Goal: Task Accomplishment & Management: Manage account settings

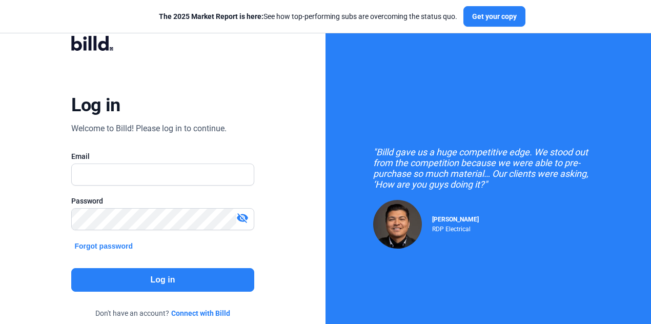
click at [177, 172] on input "text" at bounding box center [163, 174] width 182 height 21
type input "[PERSON_NAME][EMAIL_ADDRESS][DOMAIN_NAME]"
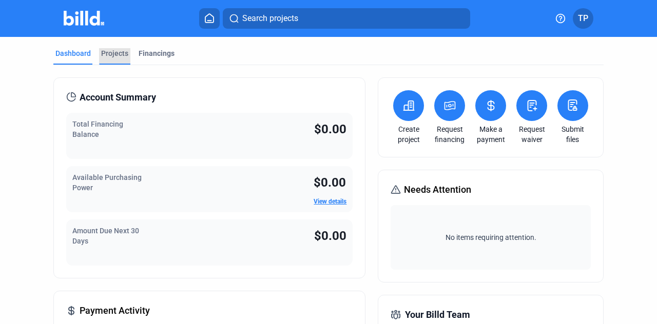
click at [123, 55] on div "Projects" at bounding box center [114, 53] width 27 height 10
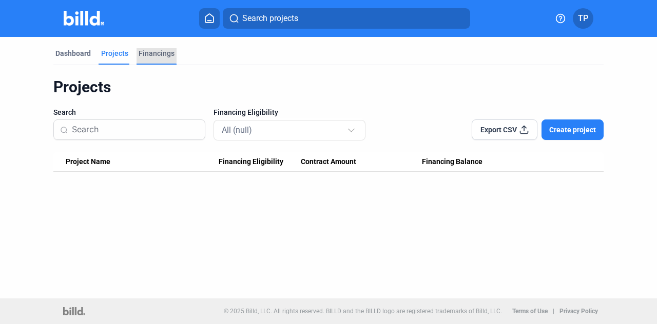
click at [153, 53] on div "Financings" at bounding box center [157, 53] width 36 height 10
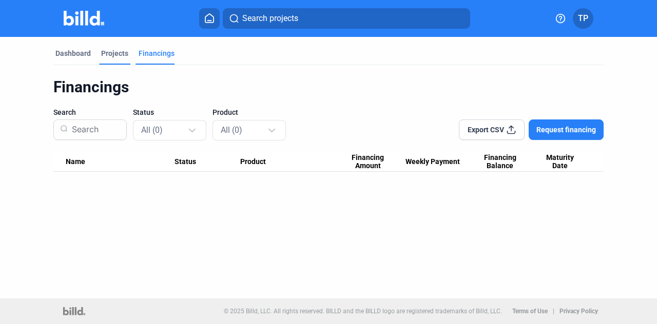
click at [105, 54] on div "Projects" at bounding box center [114, 53] width 27 height 10
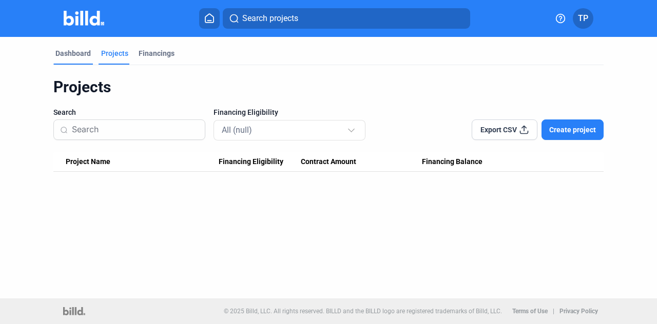
click at [80, 54] on div "Dashboard" at bounding box center [72, 53] width 35 height 10
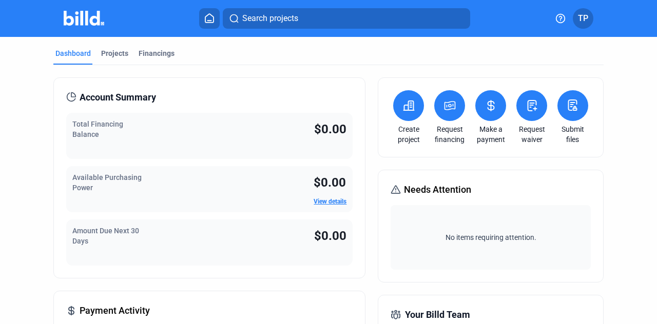
click at [574, 109] on button at bounding box center [572, 105] width 31 height 31
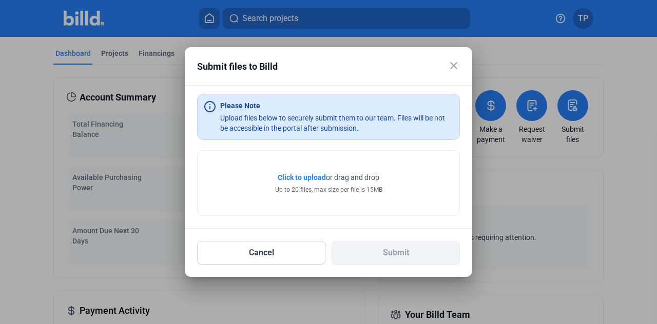
click at [450, 69] on mat-icon "close" at bounding box center [453, 66] width 12 height 12
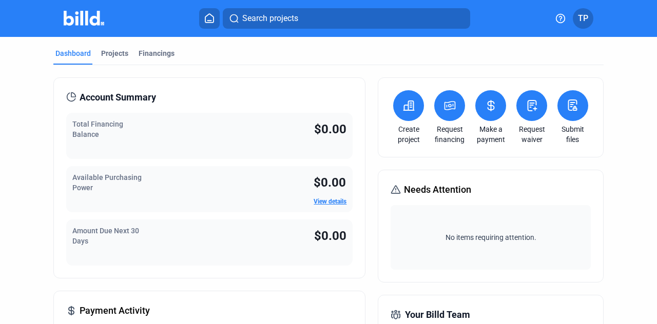
scroll to position [23, 0]
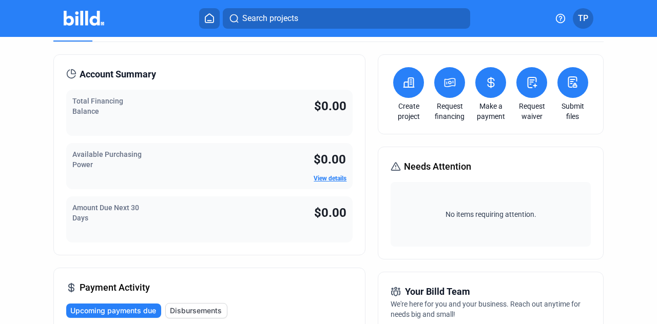
click at [582, 19] on span "TP" at bounding box center [583, 18] width 10 height 12
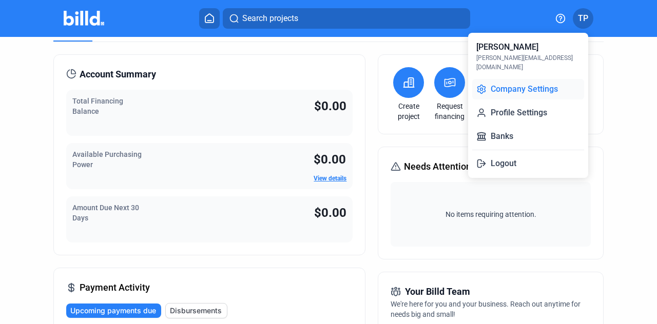
click at [542, 86] on button "Company Settings" at bounding box center [528, 89] width 112 height 21
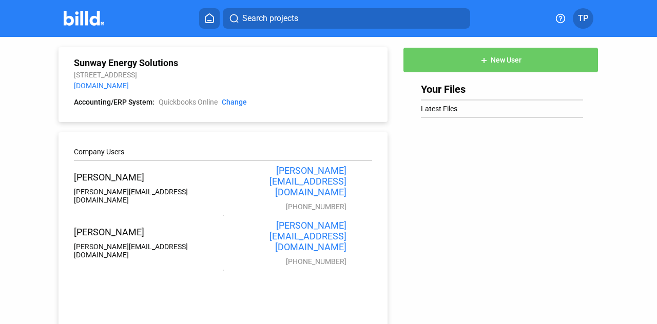
click at [585, 18] on span "TP" at bounding box center [583, 18] width 10 height 12
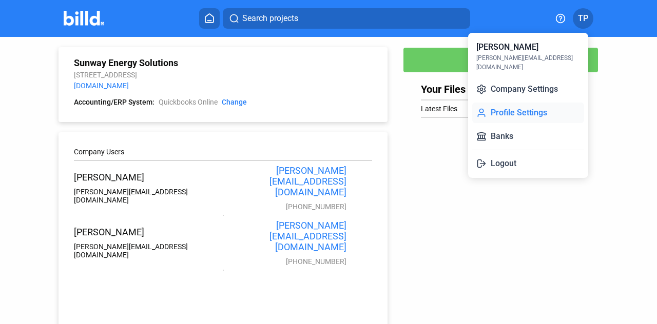
click at [506, 105] on button "Profile Settings" at bounding box center [528, 113] width 112 height 21
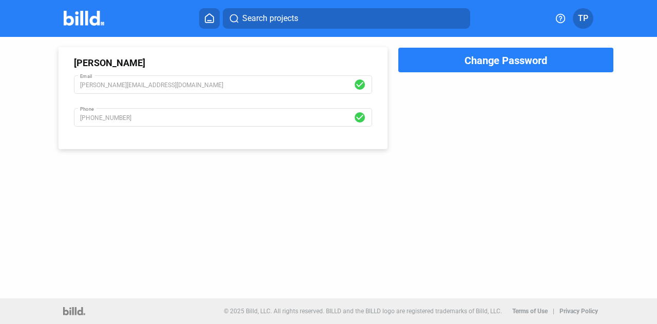
click at [580, 18] on span "TP" at bounding box center [583, 18] width 10 height 12
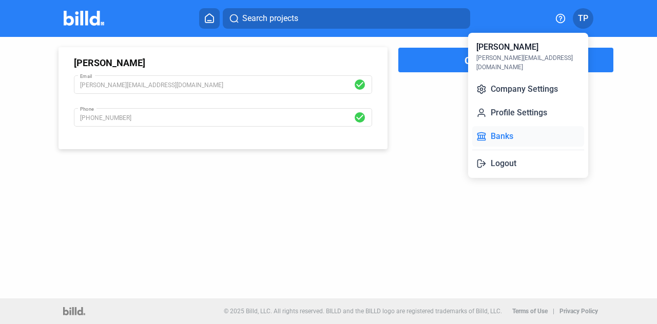
click at [505, 126] on button "Banks" at bounding box center [528, 136] width 112 height 21
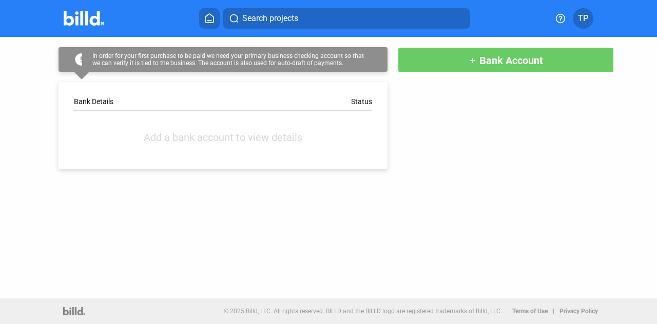
click at [585, 22] on span "TP" at bounding box center [583, 18] width 10 height 12
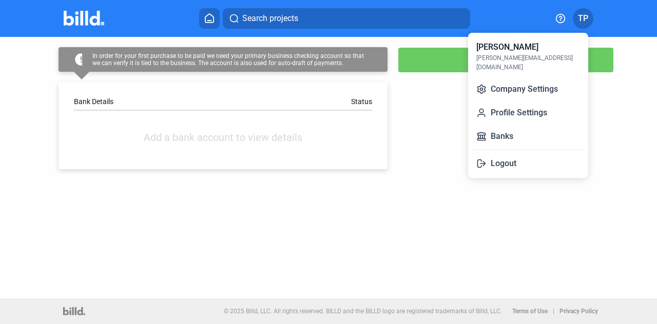
click at [140, 41] on div at bounding box center [328, 162] width 657 height 324
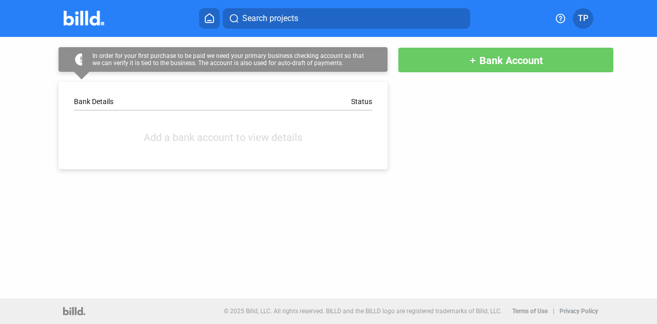
drag, startPoint x: 70, startPoint y: 75, endPoint x: 9, endPoint y: 92, distance: 62.9
click at [44, 83] on div "error In order for your first purchase to be paid we need your primary business…" at bounding box center [210, 103] width 354 height 132
click at [208, 19] on icon at bounding box center [209, 18] width 10 height 10
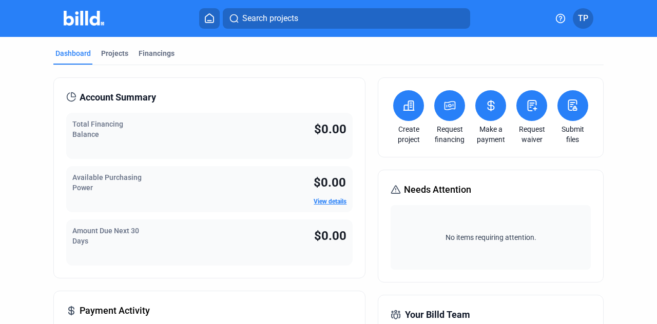
click at [62, 177] on div "Account Summary Total Financing Balance $0.00 Available Purchasing Power $0.00 …" at bounding box center [209, 177] width 312 height 201
click at [651, 32] on mat-toolbar "Search projects TP" at bounding box center [328, 18] width 657 height 37
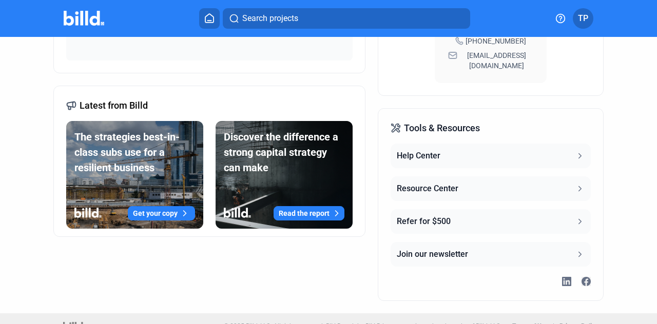
scroll to position [412, 0]
click at [567, 144] on button "Help Center" at bounding box center [490, 156] width 200 height 25
